Goal: Task Accomplishment & Management: Manage account settings

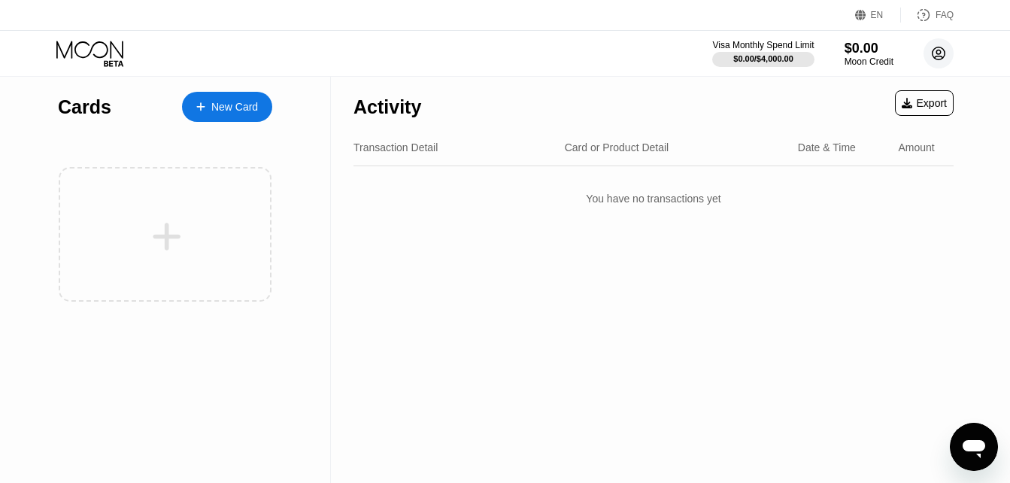
click at [938, 58] on circle at bounding box center [939, 53] width 30 height 30
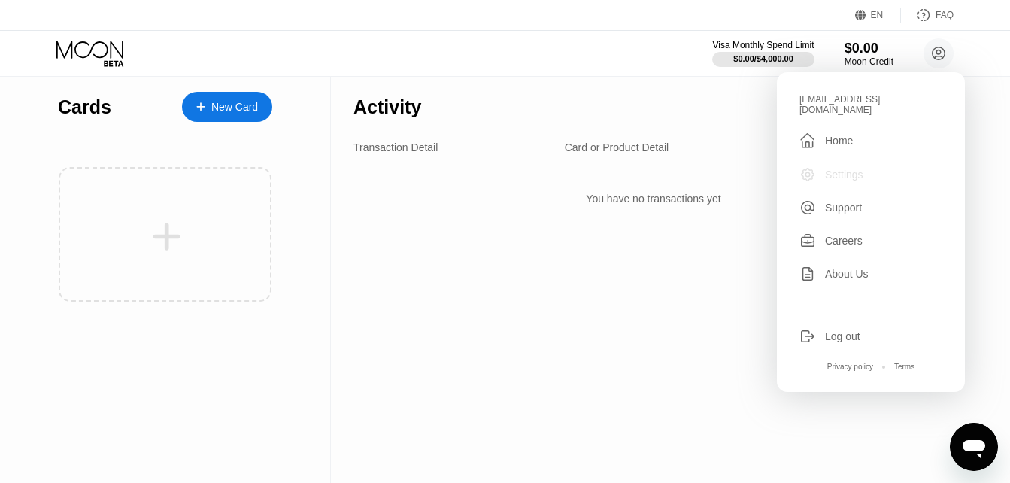
click at [843, 168] on div "Settings" at bounding box center [844, 174] width 38 height 12
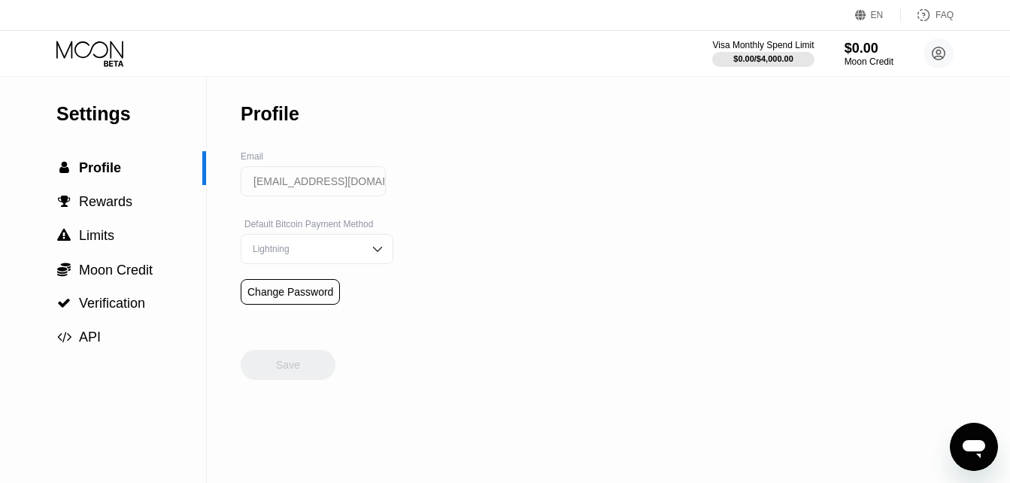
click at [314, 254] on div "Lightning" at bounding box center [306, 249] width 114 height 11
click at [490, 260] on div "Settings  Profile  Rewards  Limits  Moon Credit  Verification  API Profil…" at bounding box center [505, 280] width 1010 height 406
click at [480, 170] on div "Settings  Profile  Rewards  Limits  Moon Credit  Verification  API Profil…" at bounding box center [505, 280] width 1010 height 406
click at [477, 454] on div "Settings  Profile  Rewards  Limits  Moon Credit  Verification  API Profil…" at bounding box center [505, 280] width 1010 height 406
